Goal: Task Accomplishment & Management: Use online tool/utility

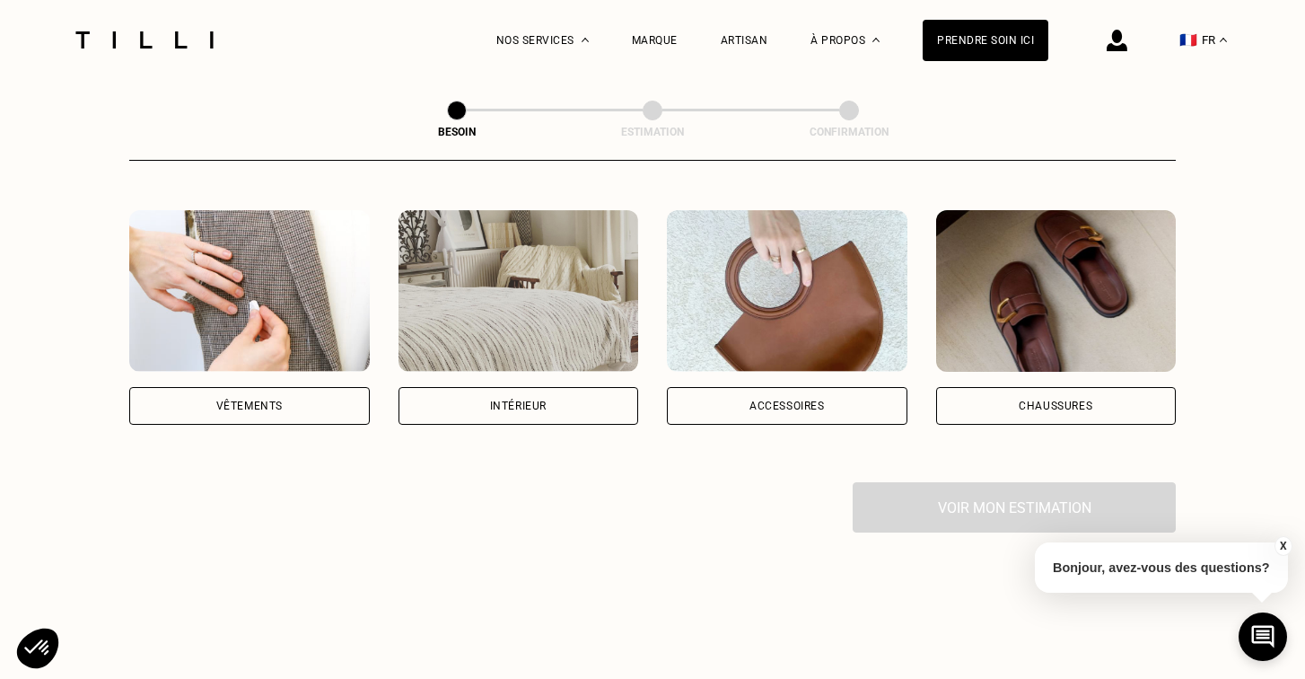
scroll to position [327, 0]
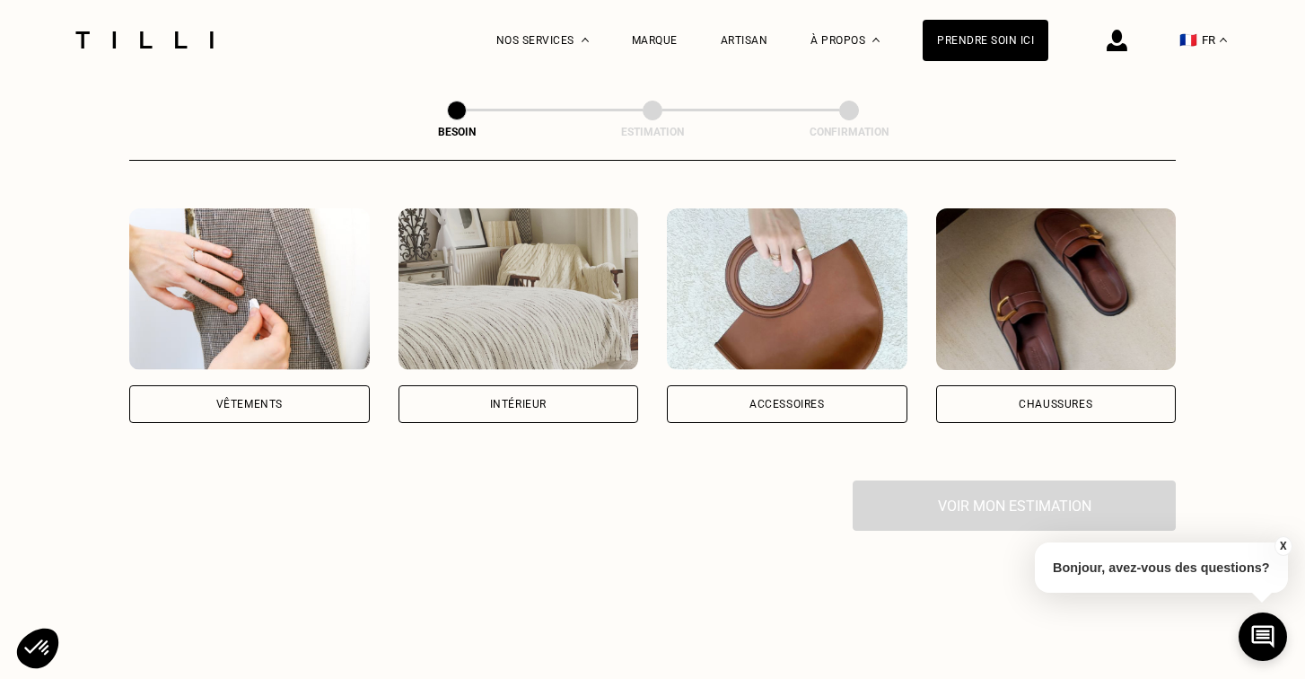
click at [226, 399] on div "Vêtements" at bounding box center [249, 404] width 66 height 11
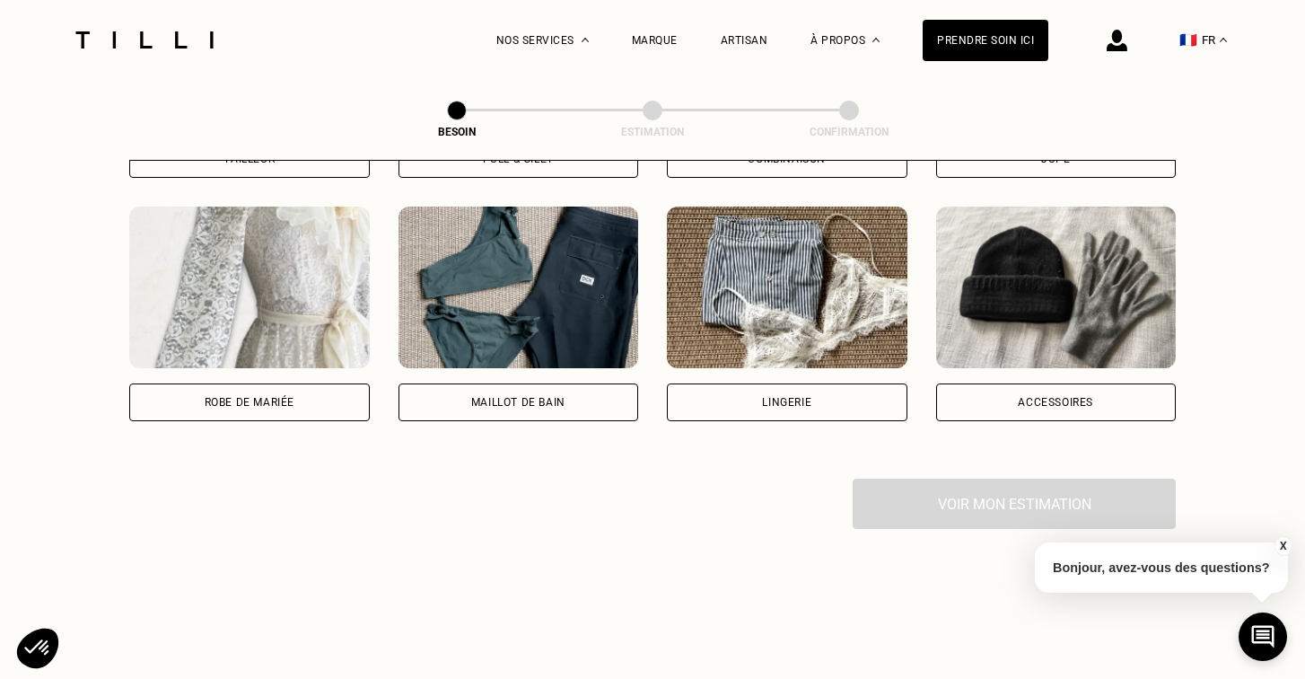
scroll to position [1312, 0]
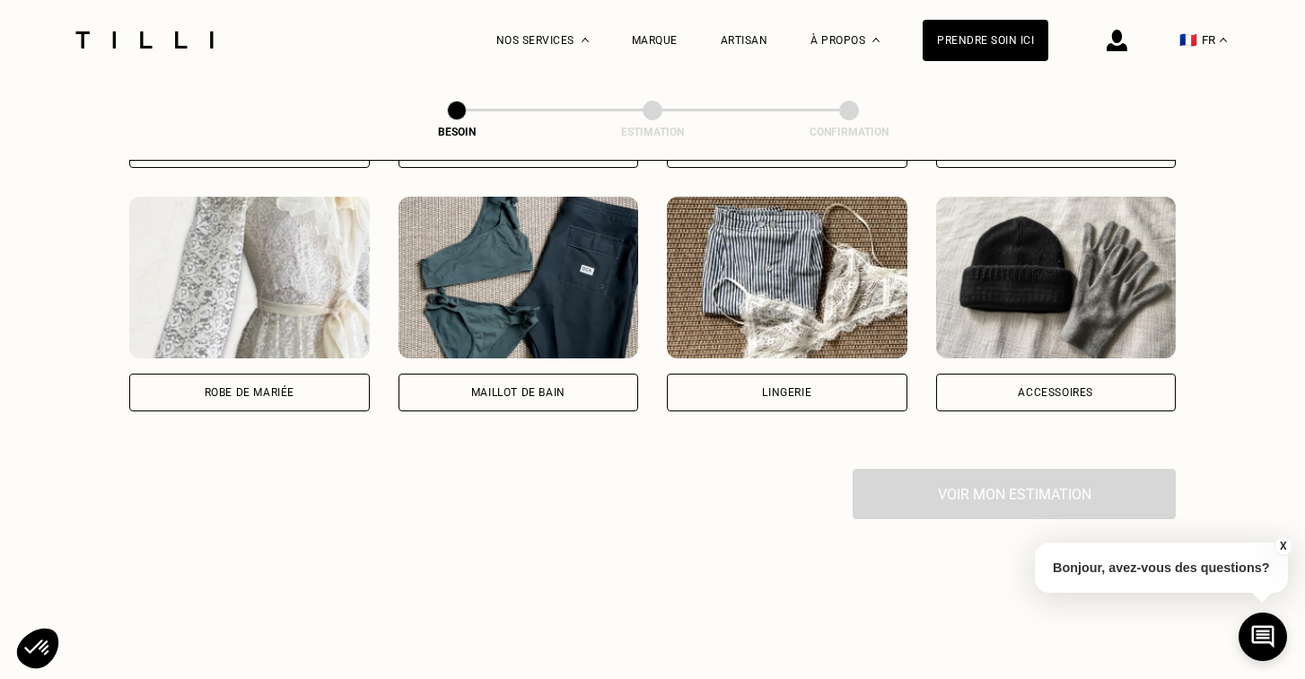
click at [1144, 567] on p "Bonjour, avez-vous des questions?" at bounding box center [1161, 567] width 253 height 50
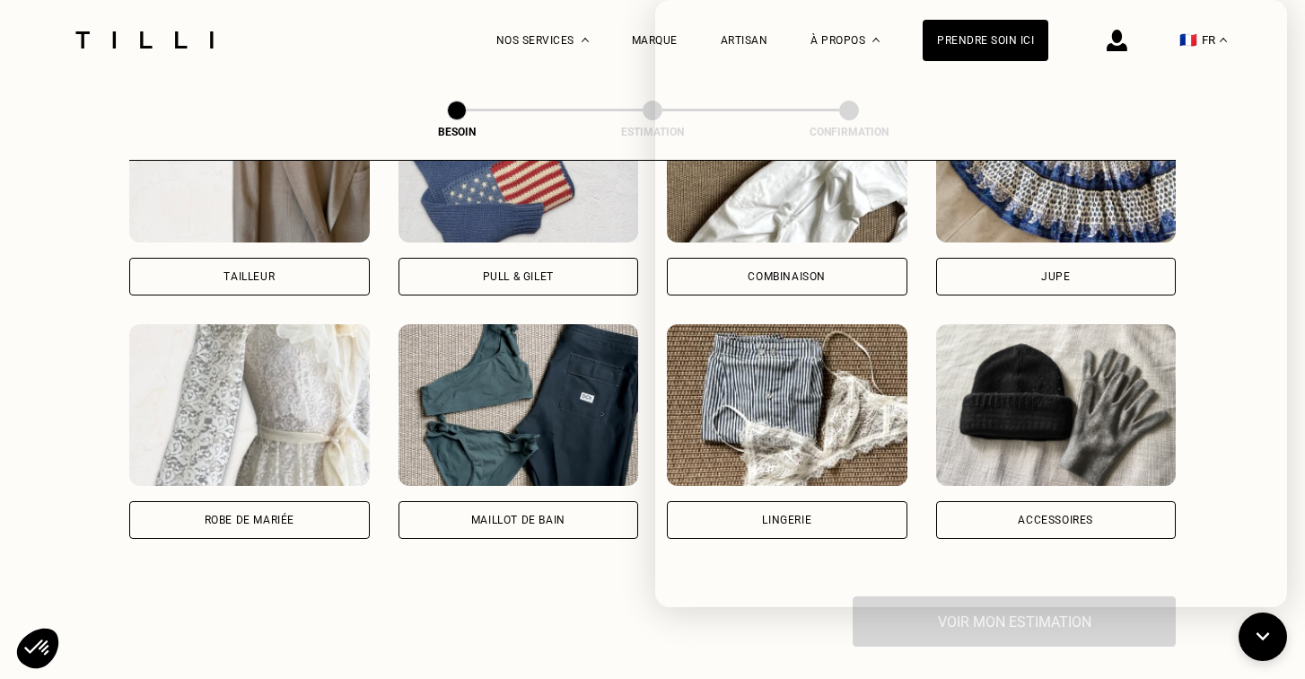
scroll to position [1178, 0]
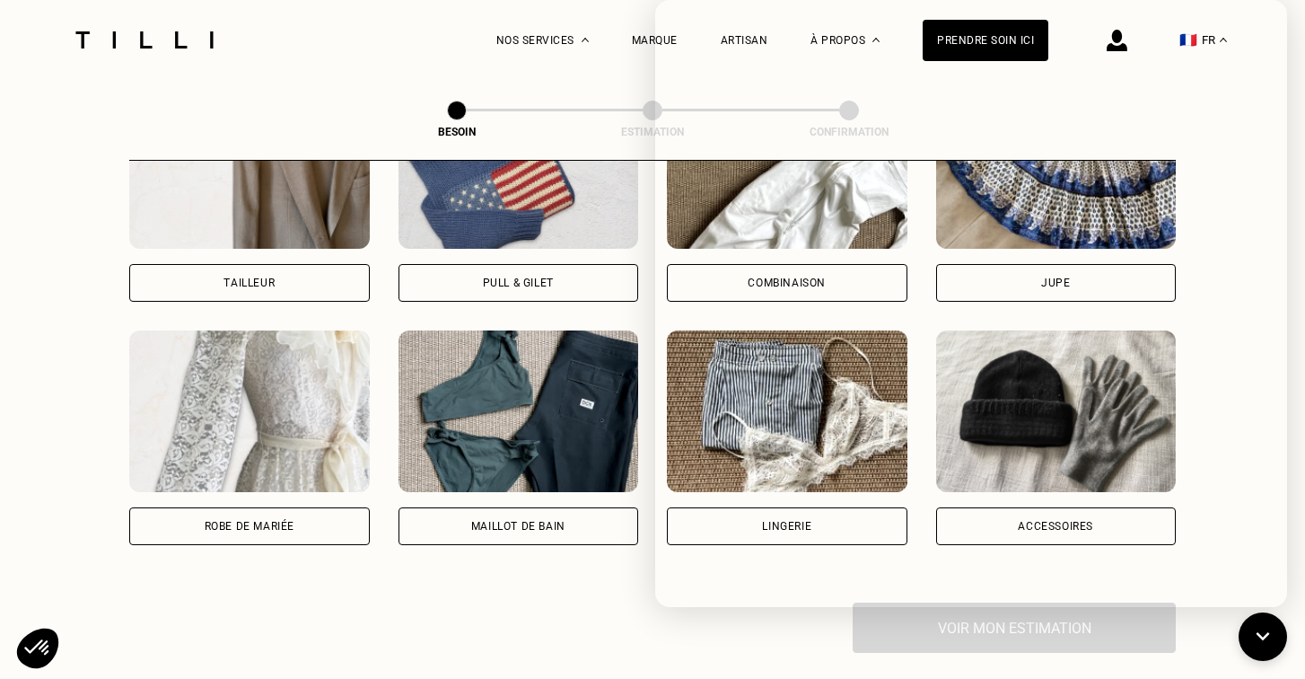
click at [358, 45] on div "La Méthode Retoucherie Maroquinerie Broderie Cordonnerie Nos prix Nos services …" at bounding box center [652, 40] width 1167 height 80
click at [556, 602] on div "Voir mon estimation" at bounding box center [652, 627] width 1047 height 50
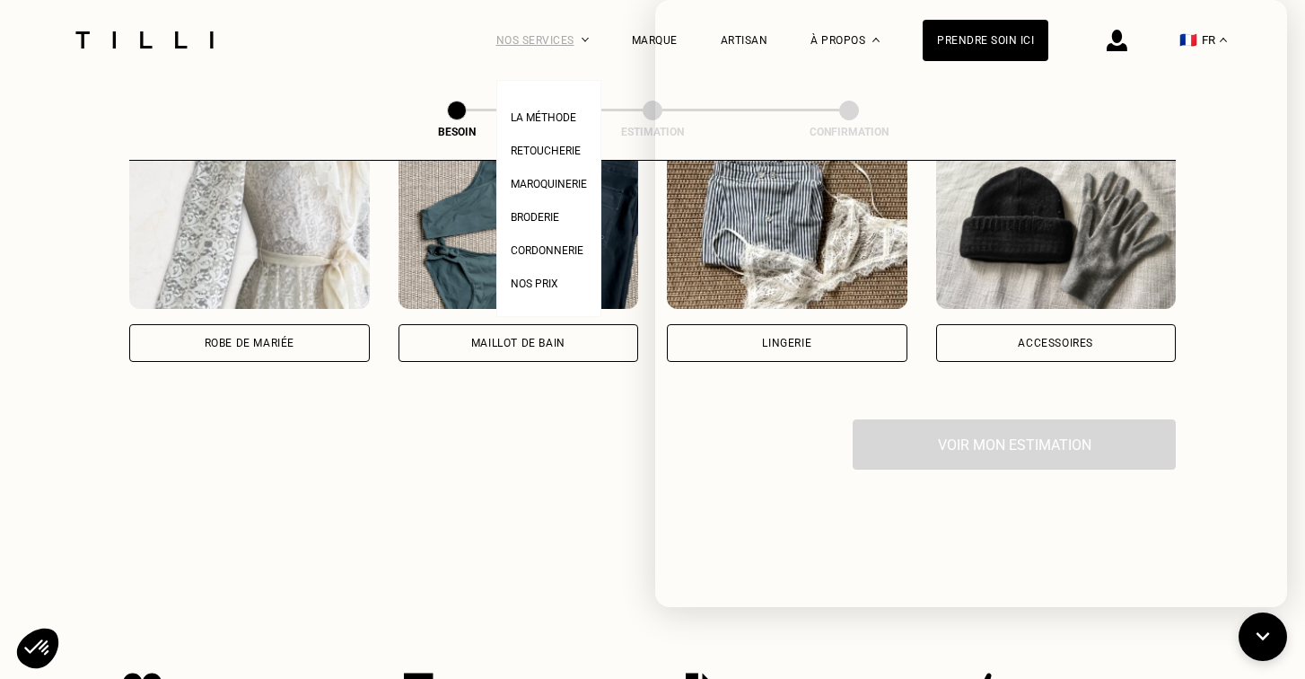
scroll to position [1379, 0]
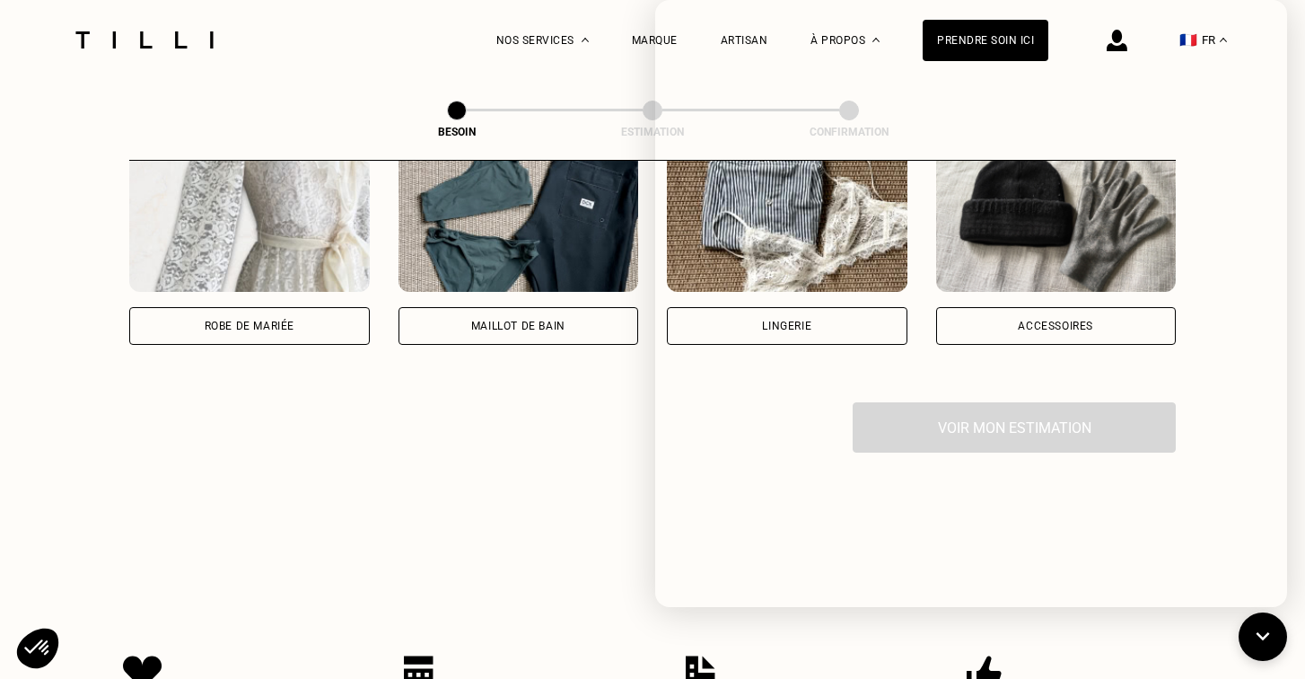
click at [595, 402] on div "Voir mon estimation" at bounding box center [652, 427] width 1047 height 50
click at [655, 5] on div "Marque" at bounding box center [655, 40] width 46 height 80
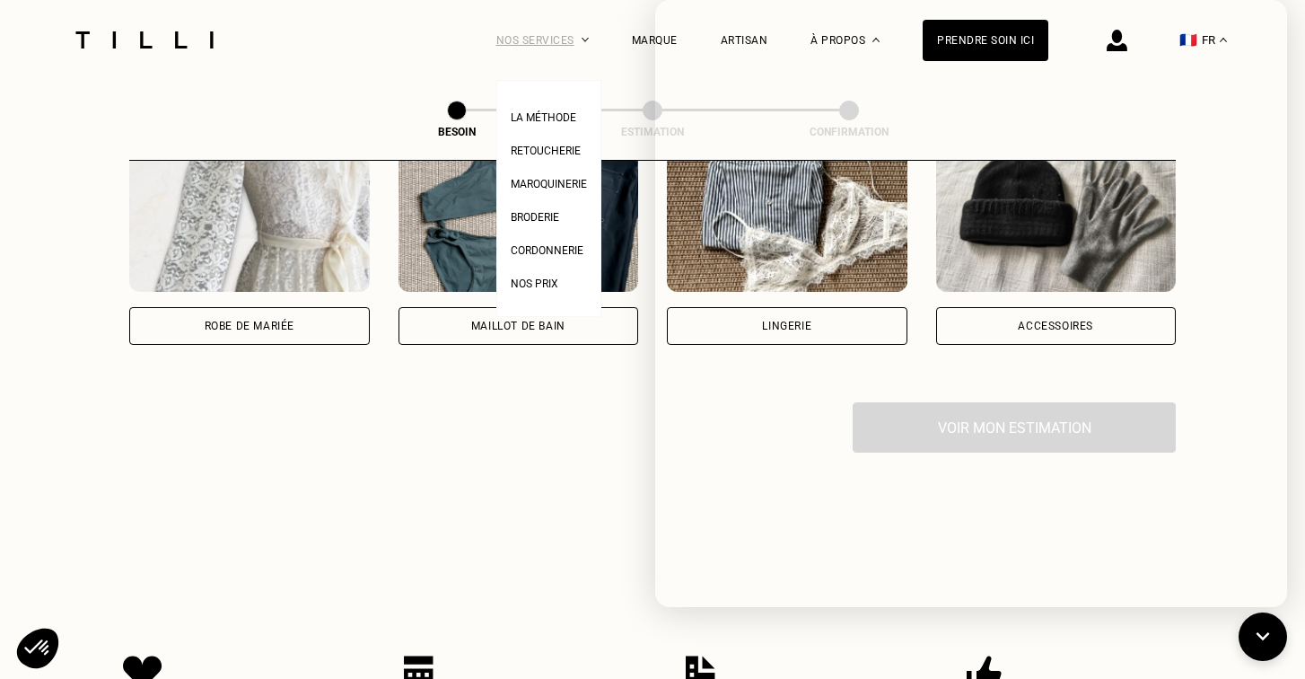
click at [574, 47] on div "Nos services" at bounding box center [542, 40] width 92 height 80
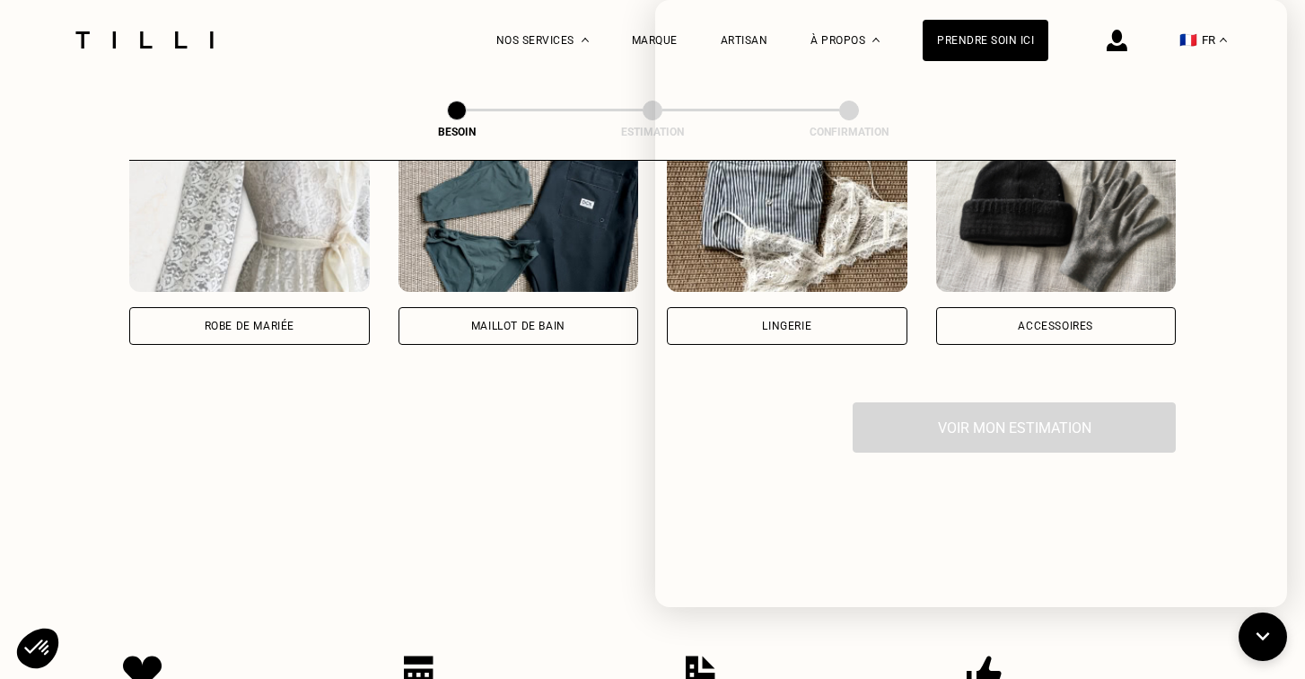
click at [376, 56] on div "La Méthode Retoucherie Maroquinerie Broderie Cordonnerie Nos prix Nos services …" at bounding box center [652, 40] width 1167 height 80
